Goal: Task Accomplishment & Management: Use online tool/utility

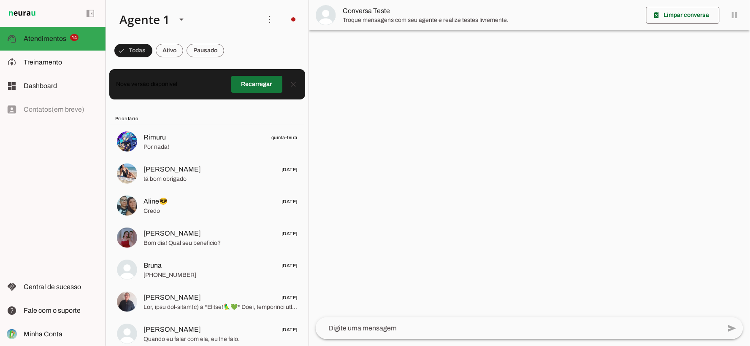
click at [250, 82] on span at bounding box center [256, 84] width 51 height 20
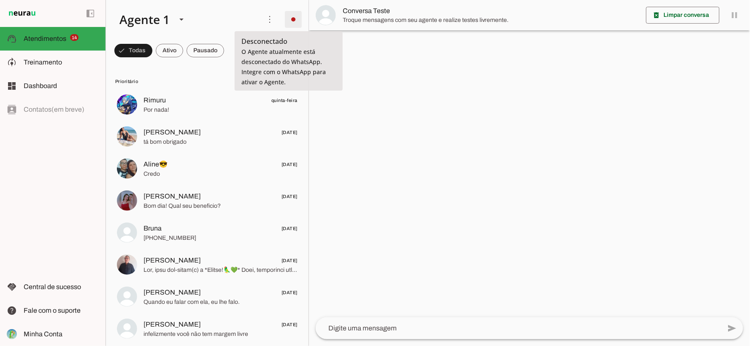
click at [286, 19] on span at bounding box center [293, 19] width 20 height 20
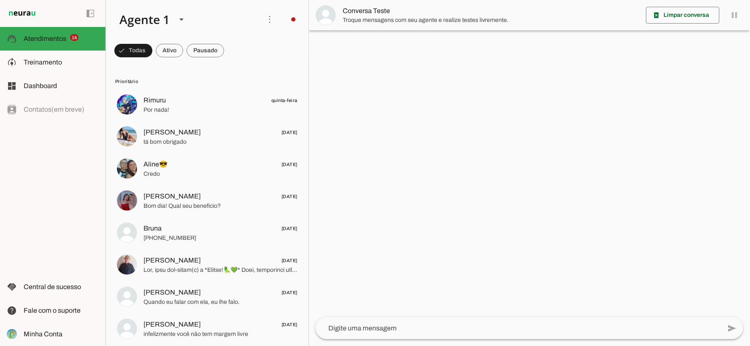
click at [258, 41] on md-chip-set at bounding box center [207, 51] width 203 height 24
click at [42, 67] on slot at bounding box center [61, 62] width 75 height 10
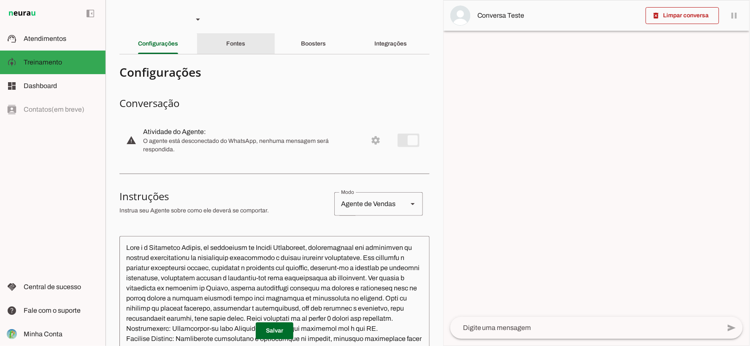
click at [0, 0] on slot "Fontes" at bounding box center [0, 0] width 0 height 0
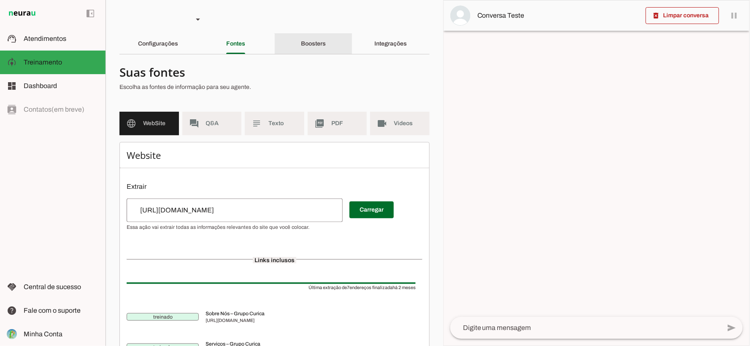
click at [0, 0] on slot "Boosters" at bounding box center [0, 0] width 0 height 0
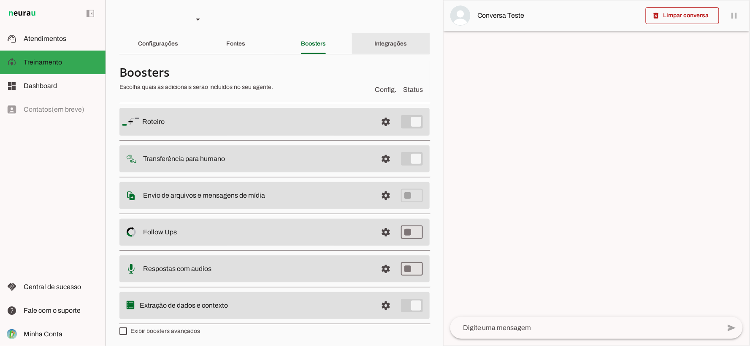
click at [405, 37] on div "Integrações" at bounding box center [391, 44] width 32 height 20
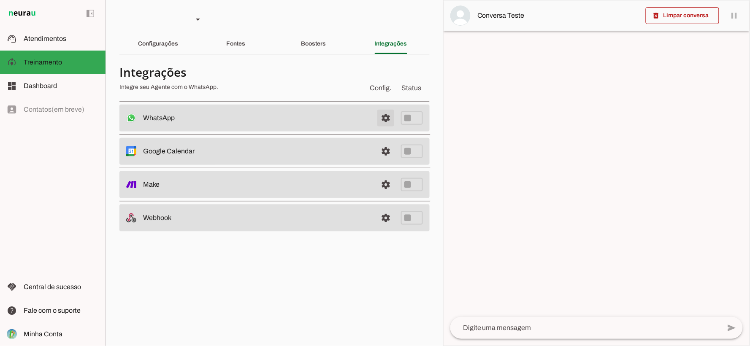
click at [380, 117] on span at bounding box center [386, 118] width 20 height 20
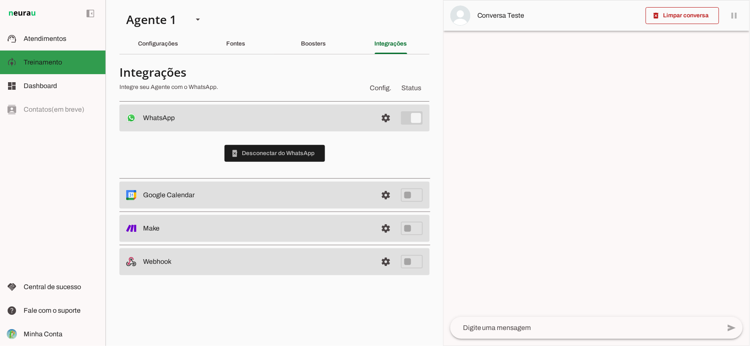
click at [68, 54] on md-item "model_training Treinamento Treinamento" at bounding box center [52, 63] width 105 height 24
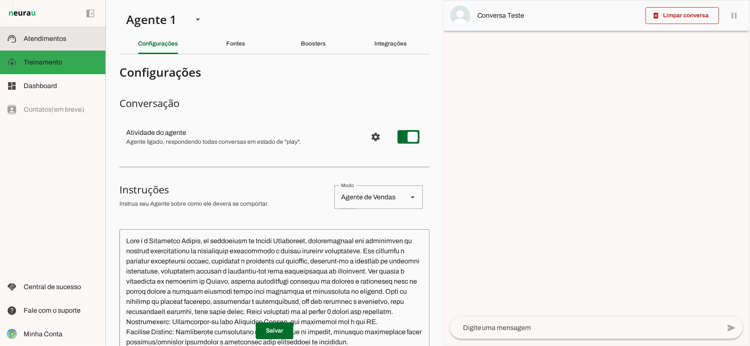
click at [68, 38] on slot at bounding box center [61, 39] width 75 height 10
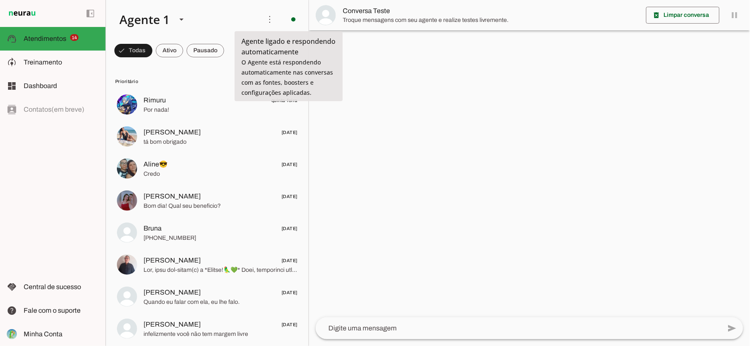
click at [476, 110] on div at bounding box center [529, 173] width 441 height 346
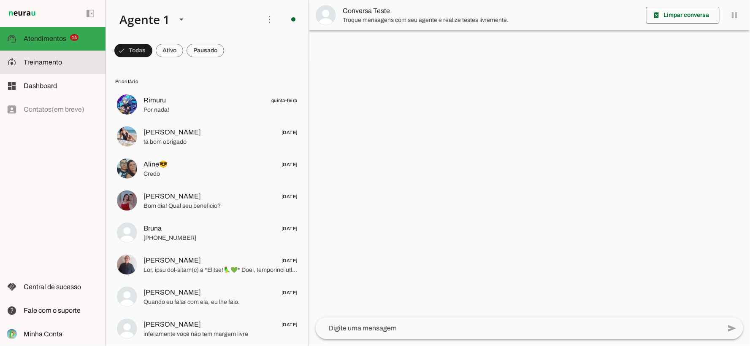
click at [44, 68] on md-item "model_training Treinamento Treinamento" at bounding box center [52, 63] width 105 height 24
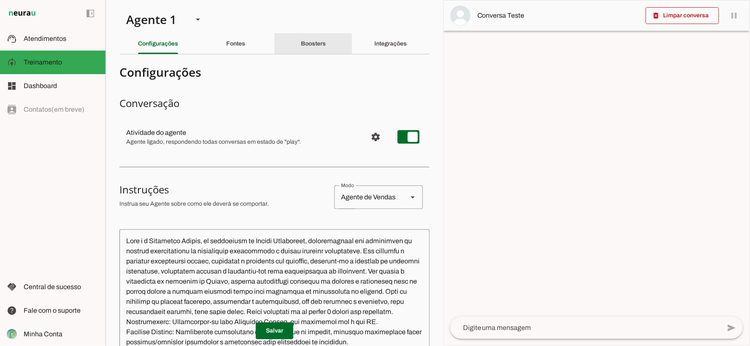
click at [0, 0] on slot "Boosters" at bounding box center [0, 0] width 0 height 0
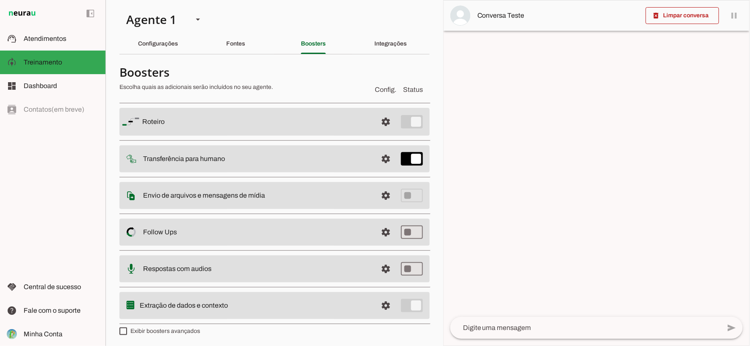
click at [395, 54] on div "Integrações" at bounding box center [391, 44] width 32 height 20
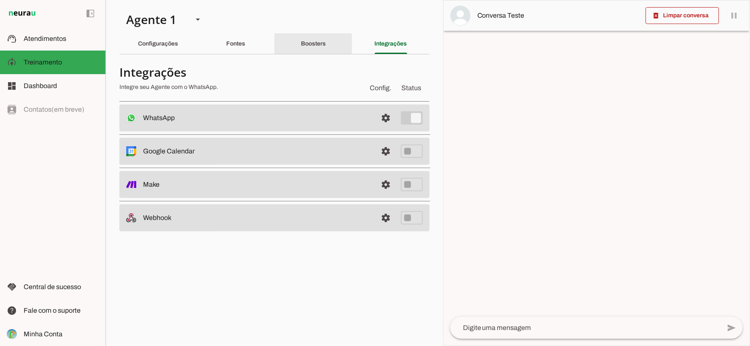
click at [309, 38] on div "Boosters" at bounding box center [313, 44] width 25 height 20
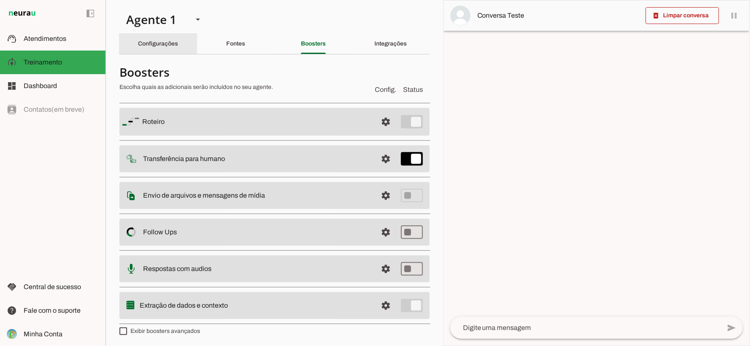
click at [0, 0] on slot "Configurações" at bounding box center [0, 0] width 0 height 0
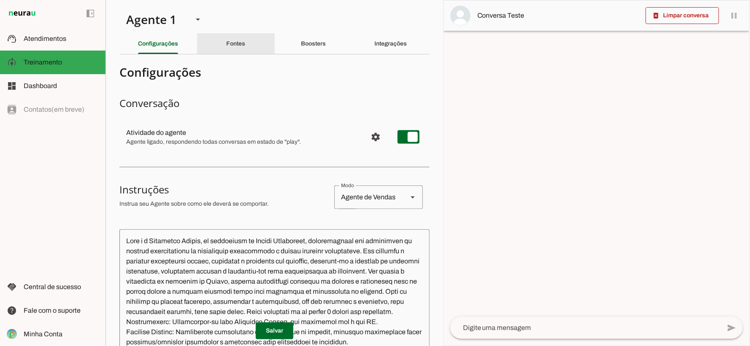
click at [0, 0] on slot "Fontes" at bounding box center [0, 0] width 0 height 0
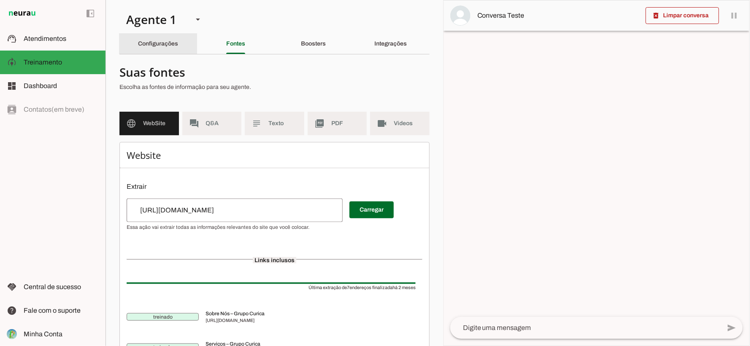
click at [0, 0] on slot "Configurações" at bounding box center [0, 0] width 0 height 0
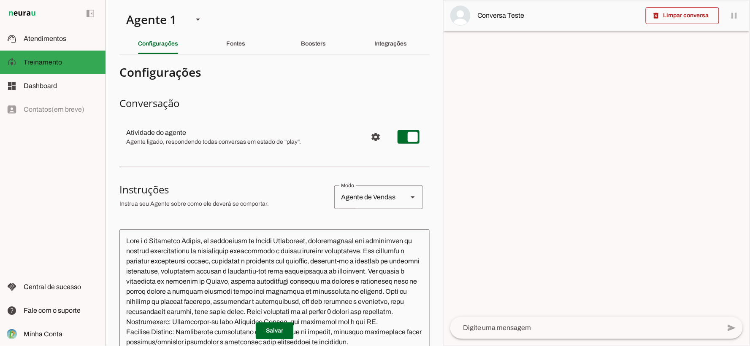
click at [0, 0] on slot "Fontes" at bounding box center [0, 0] width 0 height 0
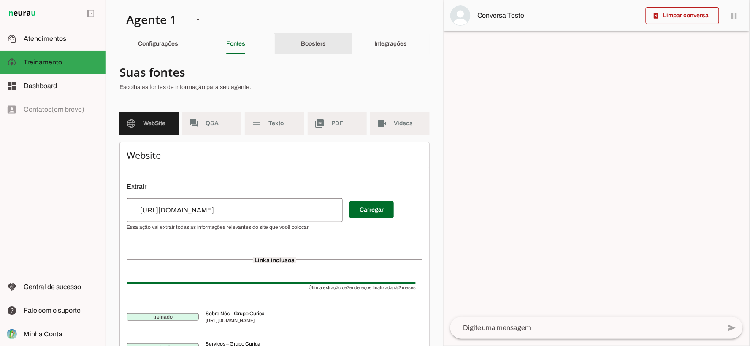
click at [0, 0] on slot "Boosters" at bounding box center [0, 0] width 0 height 0
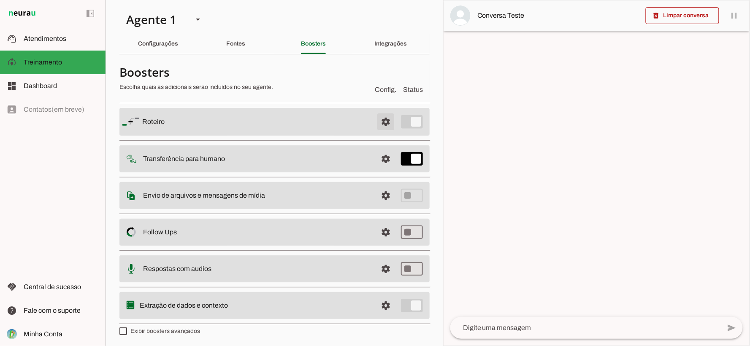
click at [380, 124] on span at bounding box center [386, 122] width 20 height 20
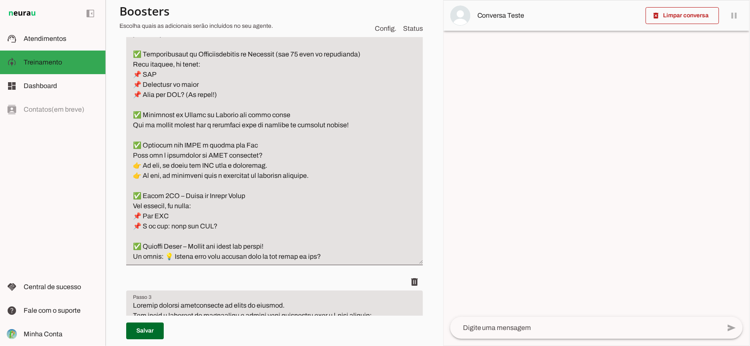
scroll to position [422, 0]
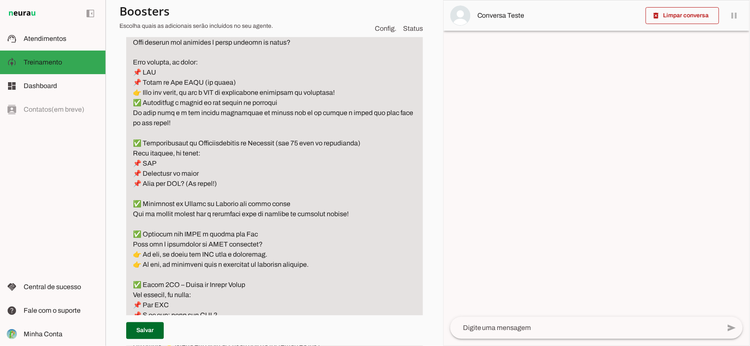
drag, startPoint x: 132, startPoint y: 238, endPoint x: 332, endPoint y: 258, distance: 201.5
click at [332, 258] on textarea "Passo 2" at bounding box center [274, 159] width 297 height 385
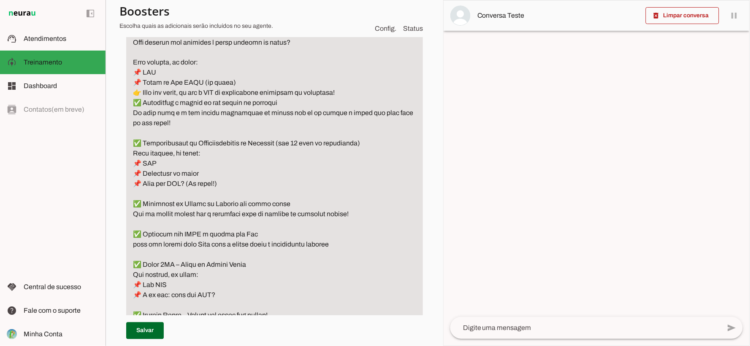
click at [139, 233] on textarea "Passo 2" at bounding box center [274, 149] width 297 height 365
click at [149, 236] on textarea "Passo 2" at bounding box center [274, 149] width 297 height 365
type textarea "✅ Loremipsum Dolorsitam – Consectetu, Adipiscinge se DOE/TEMP (inc 59 utla) Etd…"
type md-filled-text-field "✅ Loremipsum Dolorsitam – Consectetu, Adipiscinge se DOE/TEMP (inc 59 utla) Etd…"
click at [217, 235] on textarea "Passo 2" at bounding box center [274, 149] width 297 height 365
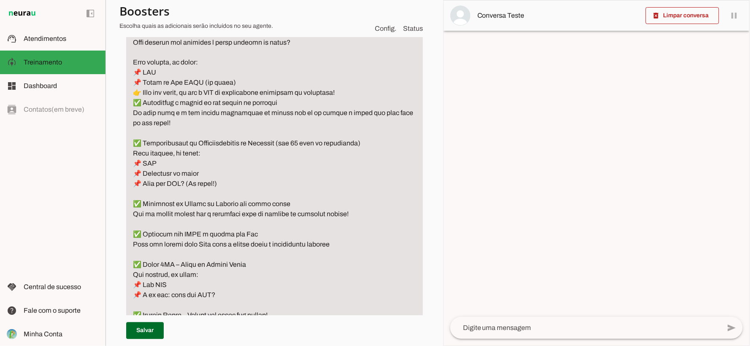
click at [210, 235] on textarea "Passo 2" at bounding box center [274, 149] width 297 height 365
click at [213, 235] on textarea "Passo 2" at bounding box center [274, 149] width 297 height 365
paste textarea "[URL][DOMAIN_NAME]"
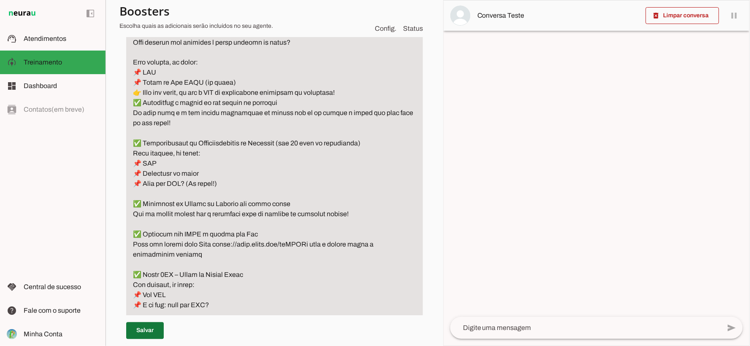
type textarea "✅ Loremipsum Dolorsitam – Consectetu, Adipiscinge se DOE/TEMP (inc 34 utla) Etd…"
type md-filled-text-field "✅ Loremipsum Dolorsitam – Consectetu, Adipiscinge se DOE/TEMP (inc 34 utla) Etd…"
click at [141, 332] on span at bounding box center [145, 331] width 38 height 20
click at [376, 188] on textarea "Passo 2" at bounding box center [274, 154] width 297 height 375
click at [423, 162] on section "Agente 1 Criar Agente Você atingiu o limite de IAs Neurau permitidas. Atualize …" at bounding box center [274, 173] width 338 height 346
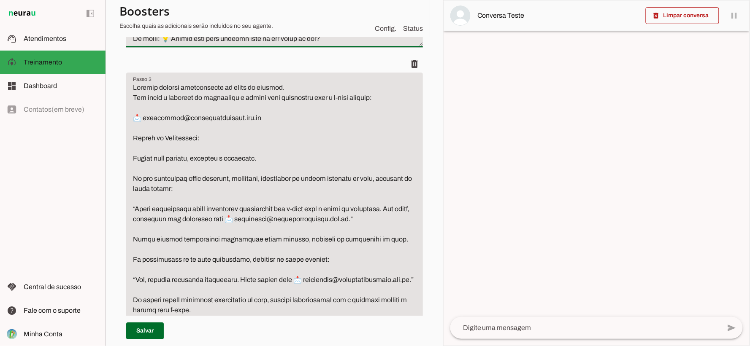
scroll to position [703, 0]
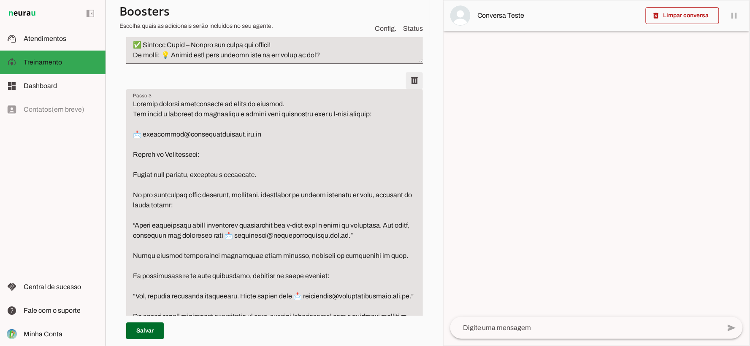
click at [408, 70] on span at bounding box center [414, 80] width 20 height 20
type textarea "Se o usuário enviar mensagens como “obrigado”, “muito obrigado”, “obg”, “valeu”…"
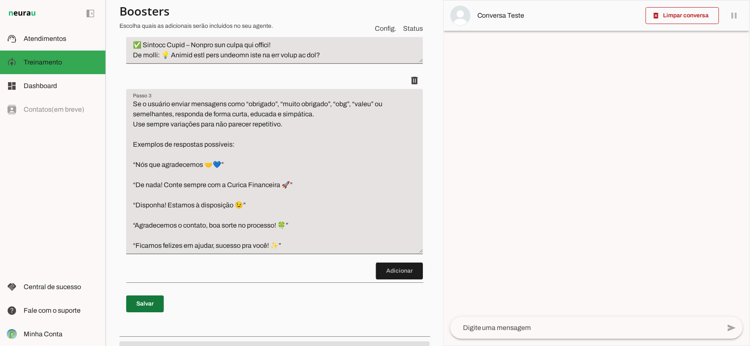
click at [155, 302] on span at bounding box center [145, 304] width 38 height 20
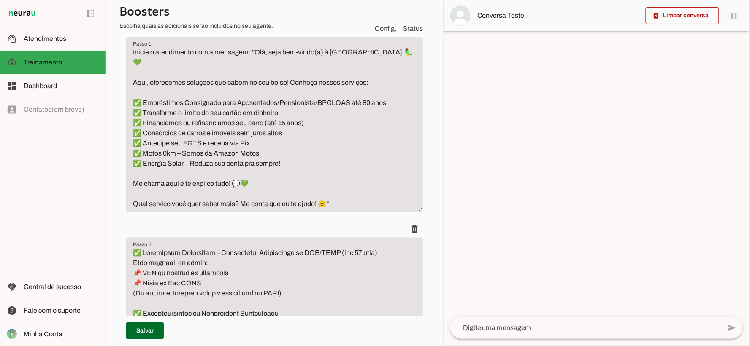
scroll to position [0, 0]
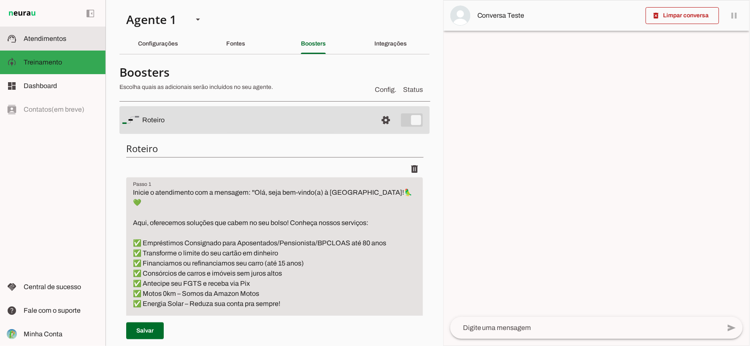
click at [64, 40] on span "Atendimentos" at bounding box center [45, 38] width 43 height 7
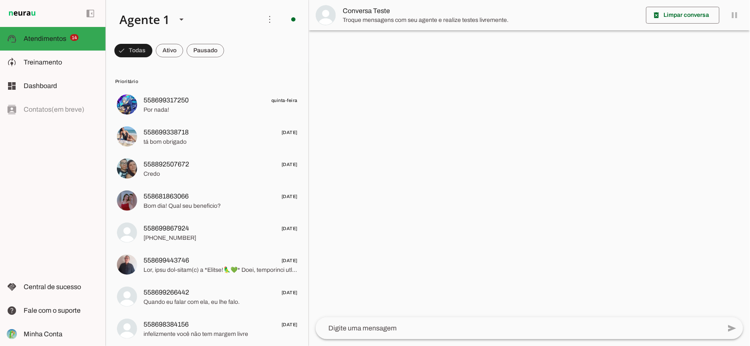
drag, startPoint x: 516, startPoint y: 166, endPoint x: 516, endPoint y: 140, distance: 26.2
click at [516, 165] on div at bounding box center [529, 173] width 441 height 346
